Goal: Obtain resource: Download file/media

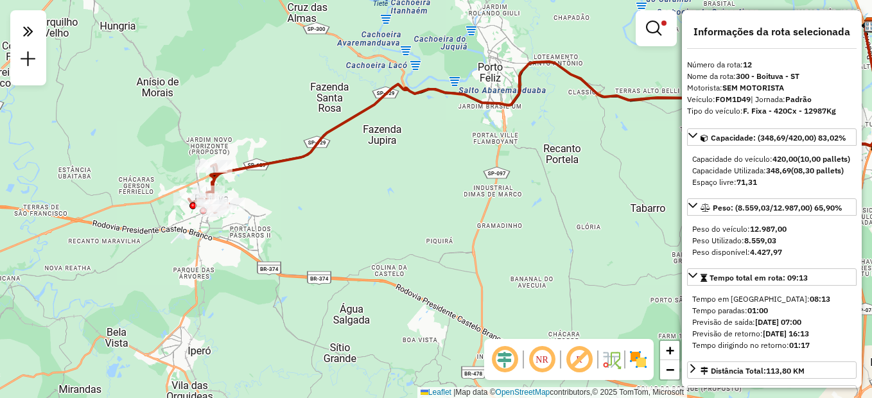
select select "**********"
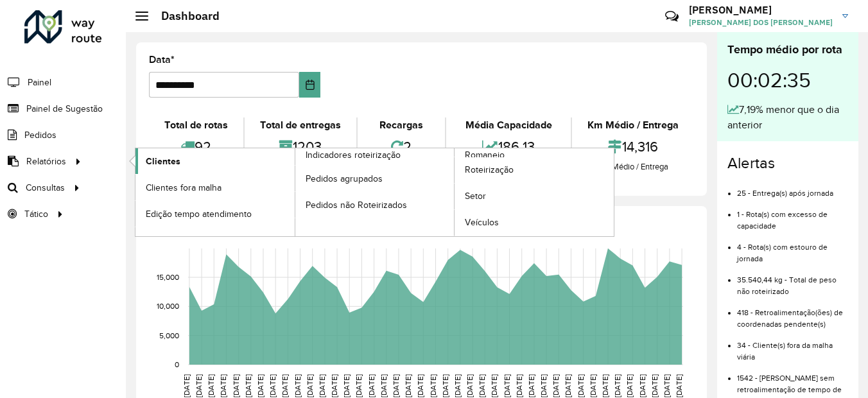
click at [152, 161] on span "Clientes" at bounding box center [163, 161] width 35 height 13
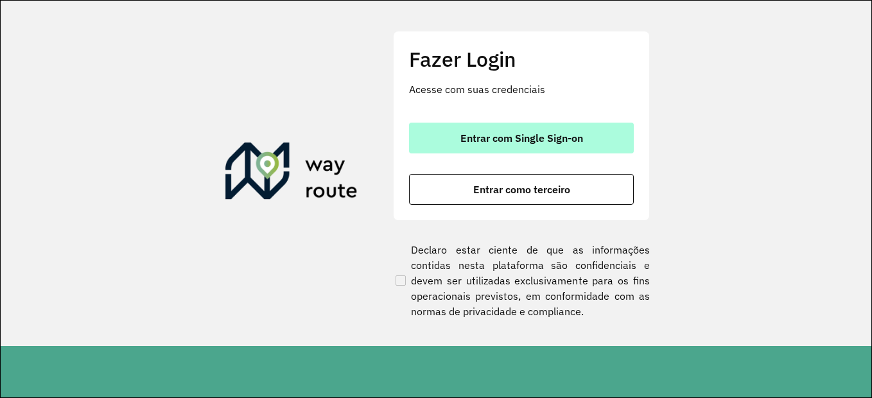
drag, startPoint x: 543, startPoint y: 117, endPoint x: 541, endPoint y: 127, distance: 10.5
click at [541, 127] on div "Fazer Login Acesse com suas credenciais Entrar com Single Sign-on Entrar como t…" at bounding box center [521, 126] width 257 height 190
drag, startPoint x: 541, startPoint y: 127, endPoint x: 541, endPoint y: 144, distance: 16.7
click at [541, 143] on span "Entrar com Single Sign-on" at bounding box center [522, 138] width 123 height 10
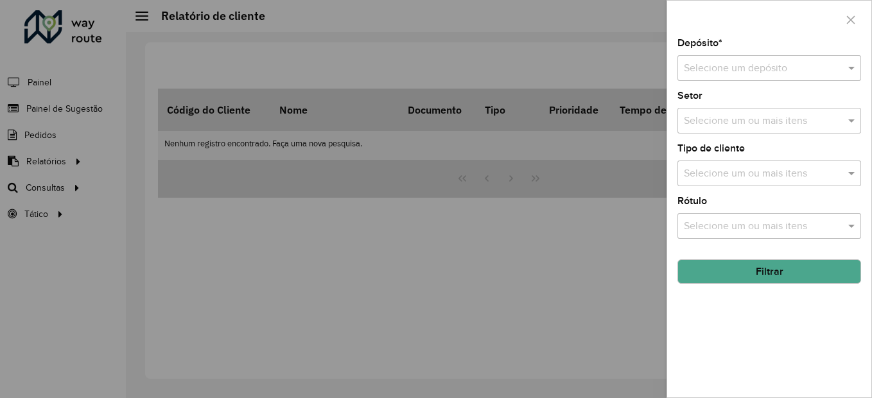
click at [728, 57] on div "Selecione um depósito" at bounding box center [770, 68] width 184 height 26
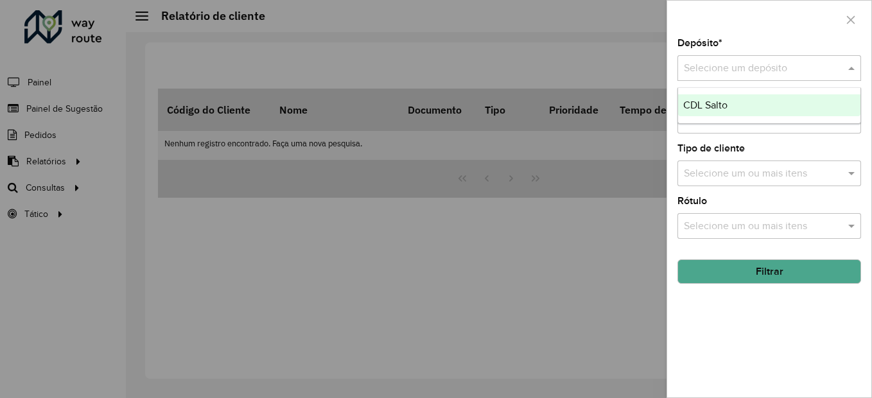
click at [729, 117] on ng-dropdown-panel "CDL Salto" at bounding box center [770, 105] width 184 height 37
click at [723, 112] on div "CDL Salto" at bounding box center [769, 105] width 182 height 22
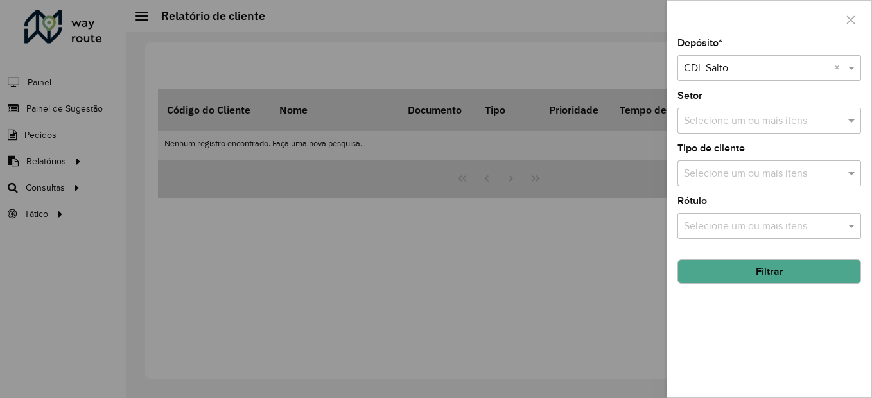
click at [739, 276] on button "Filtrar" at bounding box center [770, 271] width 184 height 24
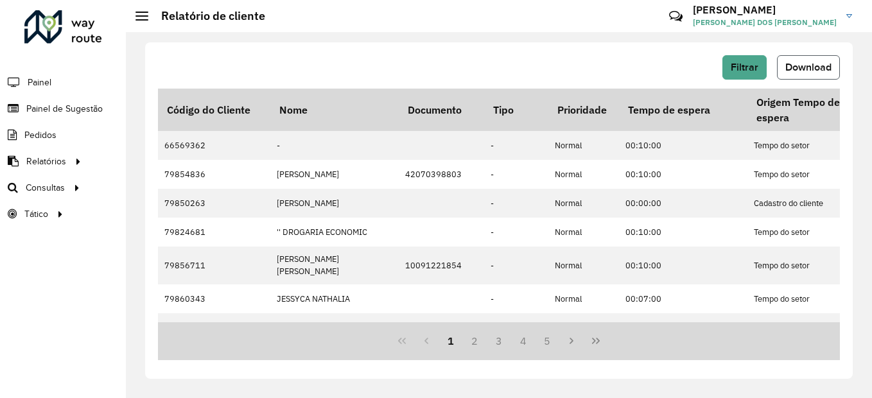
click at [812, 62] on span "Download" at bounding box center [809, 67] width 46 height 11
